Goal: Information Seeking & Learning: Learn about a topic

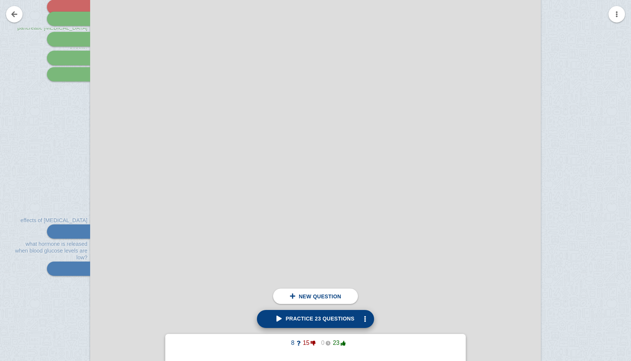
click at [312, 313] on link "Practice 23 questions" at bounding box center [315, 319] width 117 height 18
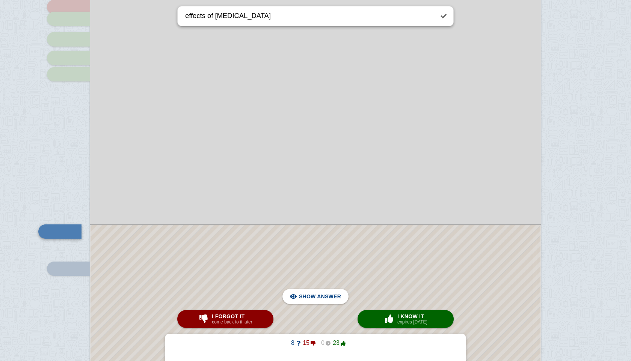
scroll to position [3090, 0]
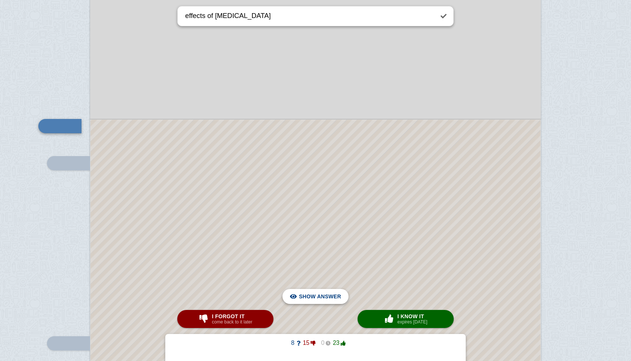
click at [328, 294] on span "Hide answer" at bounding box center [321, 297] width 39 height 17
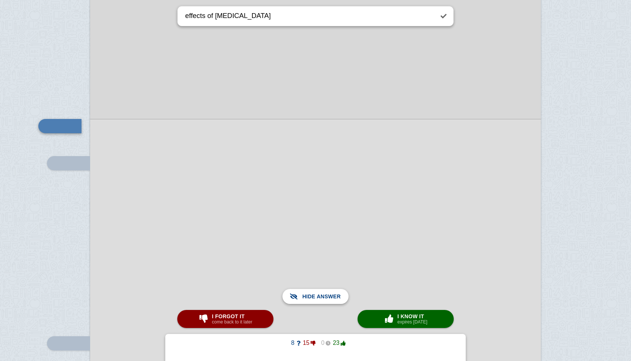
click at [328, 294] on span "Show answer" at bounding box center [320, 297] width 42 height 17
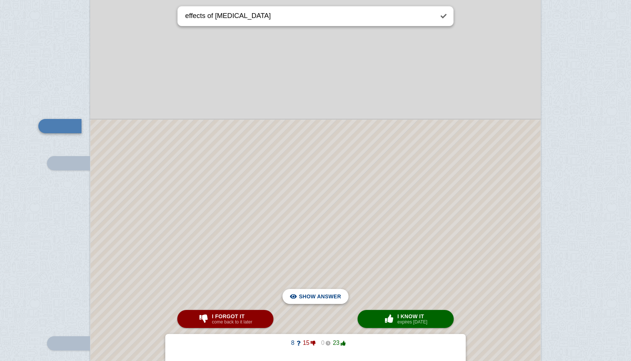
click at [328, 294] on span "Show answer" at bounding box center [320, 297] width 42 height 17
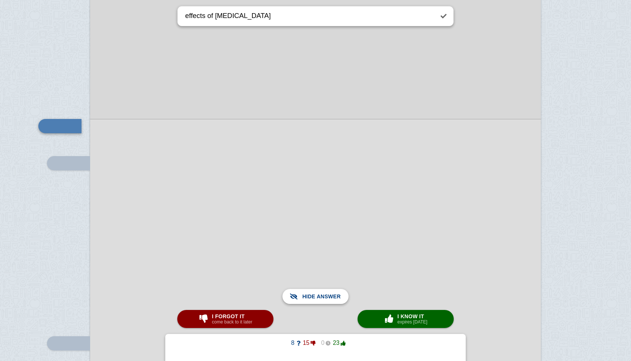
click at [328, 294] on span "Show answer" at bounding box center [320, 297] width 42 height 17
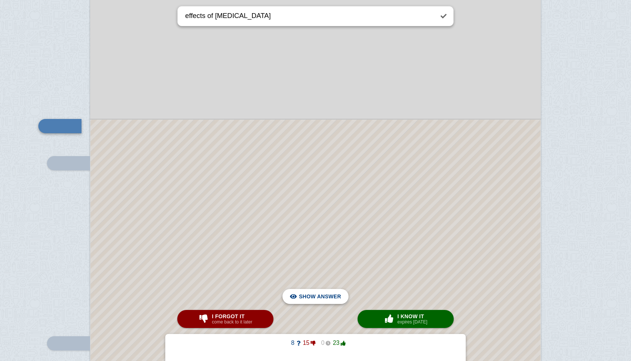
click at [328, 294] on span "Hide answer" at bounding box center [321, 297] width 39 height 17
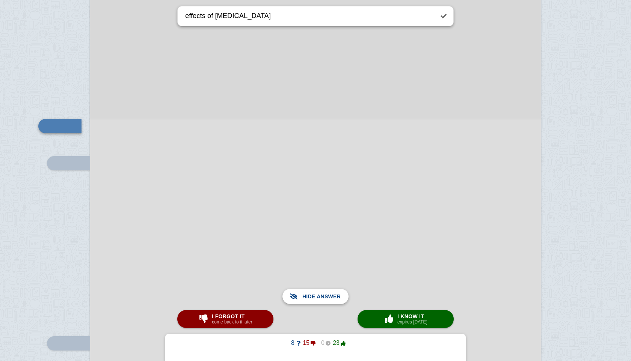
click at [314, 290] on span "Show answer" at bounding box center [320, 297] width 42 height 17
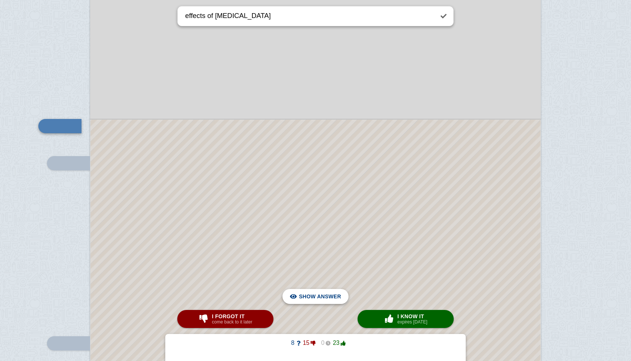
click at [325, 293] on span "Hide answer" at bounding box center [321, 297] width 39 height 17
click at [325, 293] on span "Show answer" at bounding box center [320, 297] width 42 height 17
click at [320, 296] on span "Hide answer" at bounding box center [321, 297] width 39 height 17
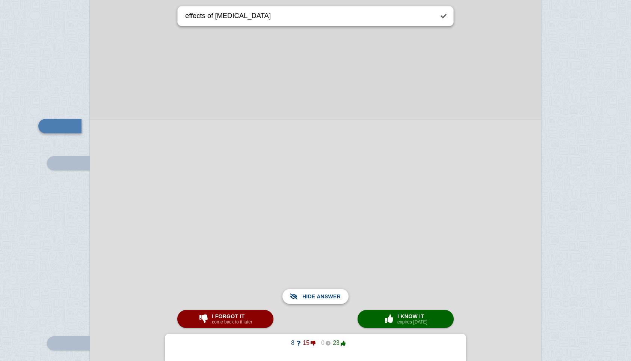
click at [320, 296] on span "Show answer" at bounding box center [320, 297] width 42 height 17
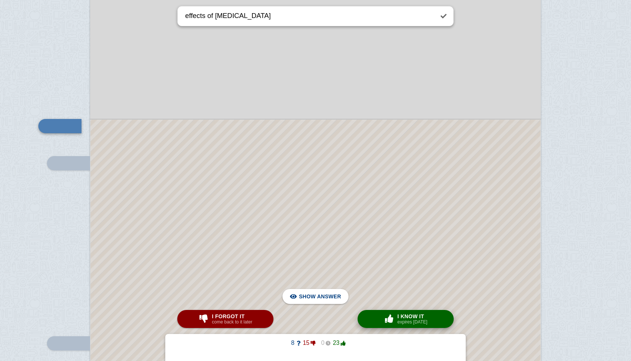
click at [389, 325] on div "× 0 I know it expires [DATE]" at bounding box center [405, 319] width 47 height 12
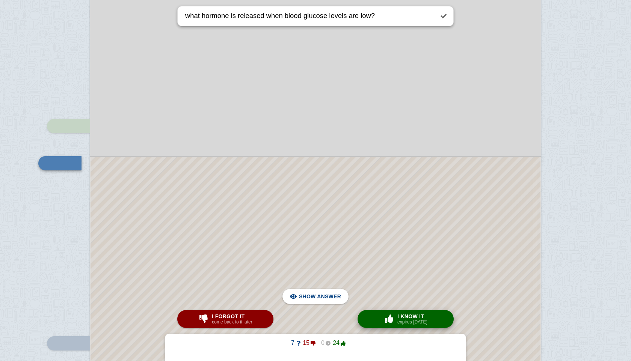
scroll to position [3127, 0]
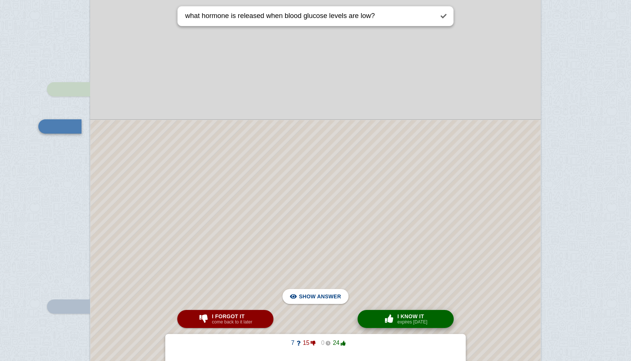
click at [389, 325] on div "× 0 I know it expires [DATE]" at bounding box center [405, 319] width 47 height 12
type textarea "what is [MEDICAL_DATA]"
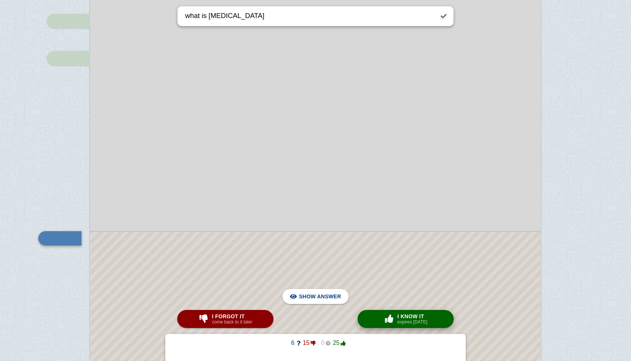
scroll to position [3194, 0]
